Goal: Transaction & Acquisition: Purchase product/service

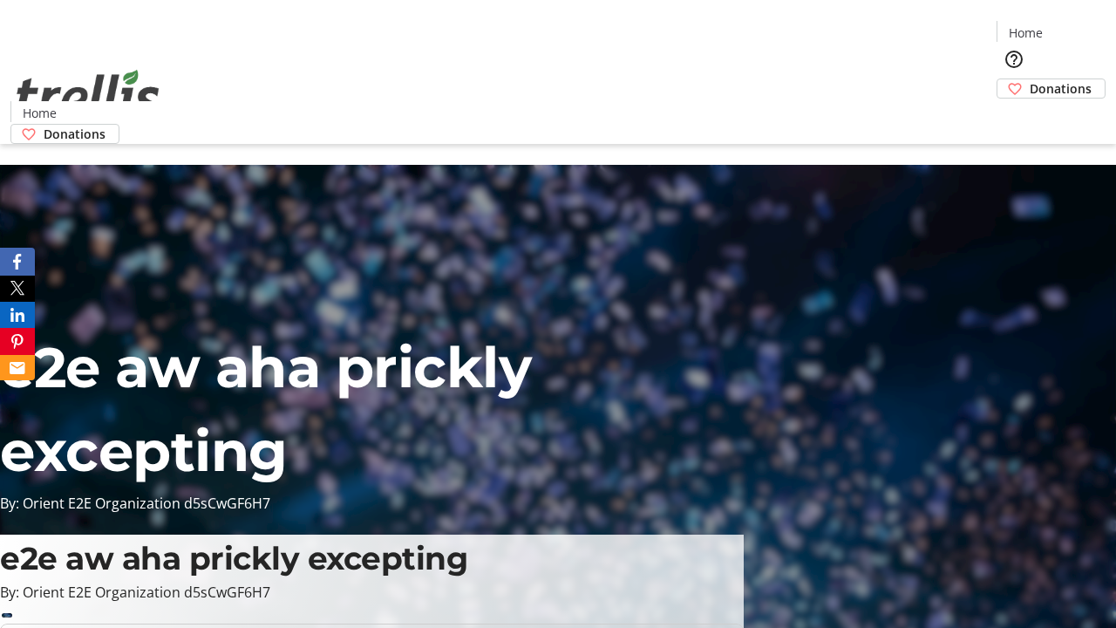
click at [1030, 79] on span "Donations" at bounding box center [1061, 88] width 62 height 18
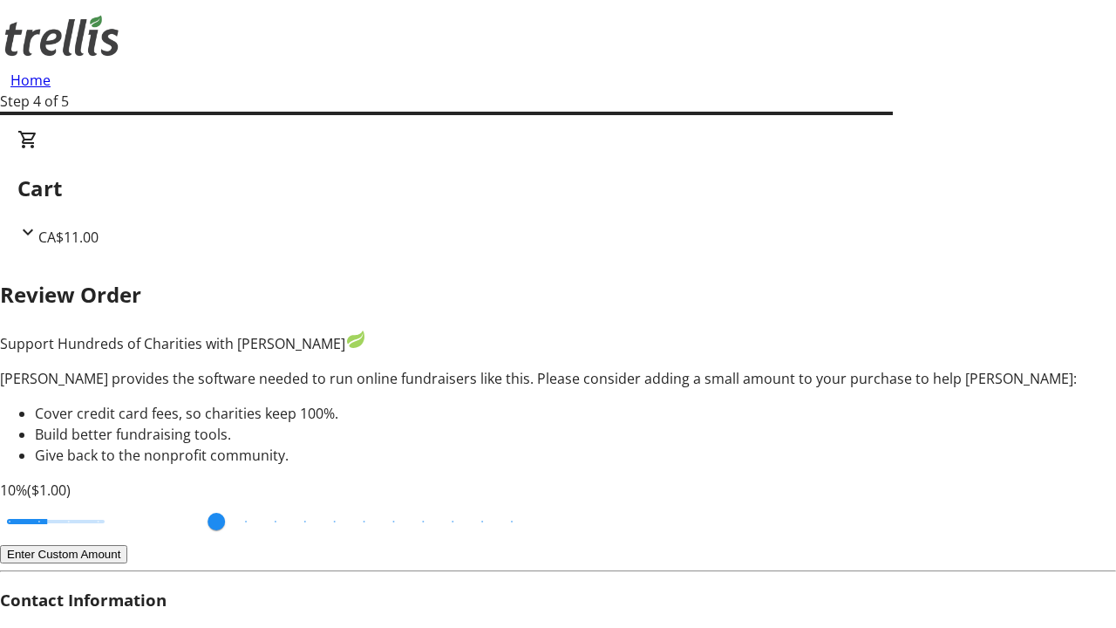
click at [127, 545] on button "Enter Custom Amount" at bounding box center [63, 554] width 127 height 18
